Goal: Transaction & Acquisition: Obtain resource

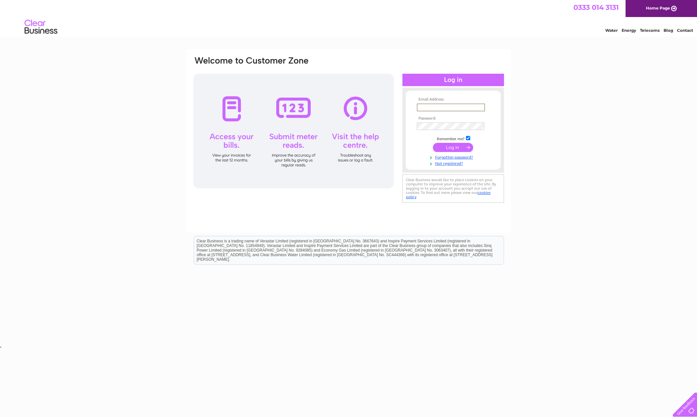
type input "[PERSON_NAME][EMAIL_ADDRESS][DOMAIN_NAME]"
click at [458, 152] on td at bounding box center [453, 147] width 76 height 12
click at [456, 148] on input "submit" at bounding box center [453, 146] width 40 height 9
click at [454, 146] on input "submit" at bounding box center [453, 146] width 40 height 9
click at [469, 145] on input "submit" at bounding box center [453, 146] width 40 height 9
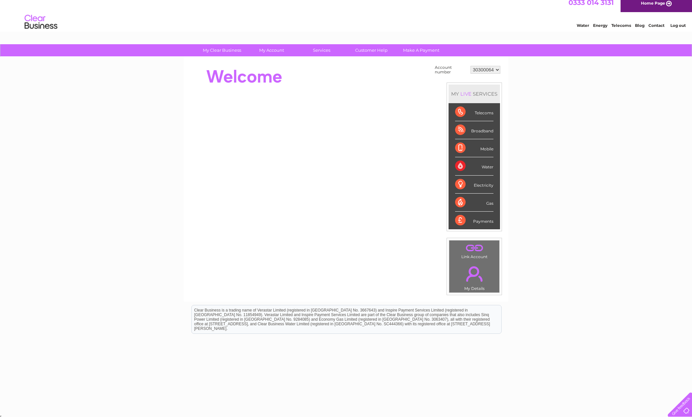
scroll to position [5, 0]
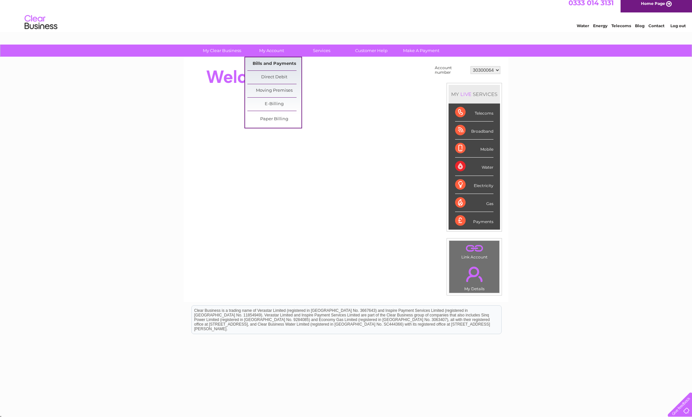
click at [272, 63] on link "Bills and Payments" at bounding box center [274, 63] width 54 height 13
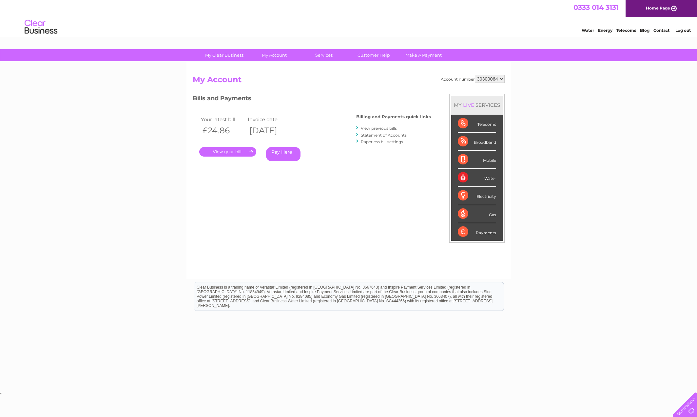
click at [239, 150] on link "." at bounding box center [227, 151] width 57 height 9
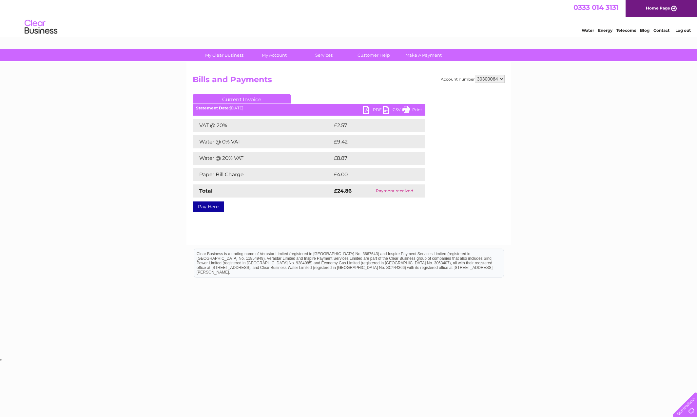
click at [366, 110] on link "PDF" at bounding box center [373, 110] width 20 height 9
select select "30300178"
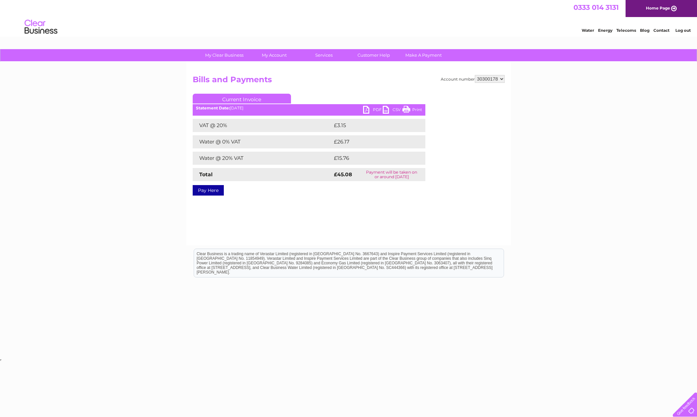
click at [375, 109] on link "PDF" at bounding box center [373, 110] width 20 height 9
